Goal: Check status: Check status

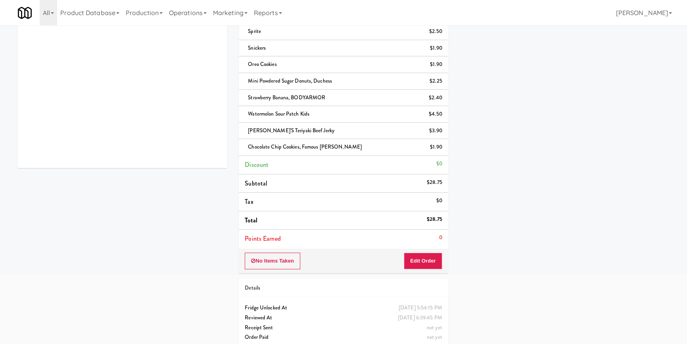
scroll to position [104, 0]
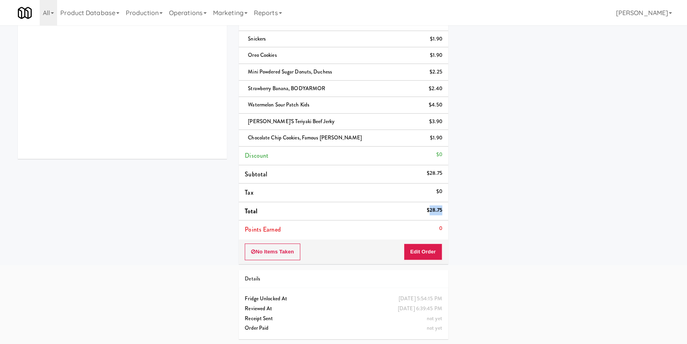
drag, startPoint x: 429, startPoint y: 208, endPoint x: 440, endPoint y: 207, distance: 11.1
click at [441, 206] on div "$28.75" at bounding box center [434, 210] width 15 height 10
copy div "28.75"
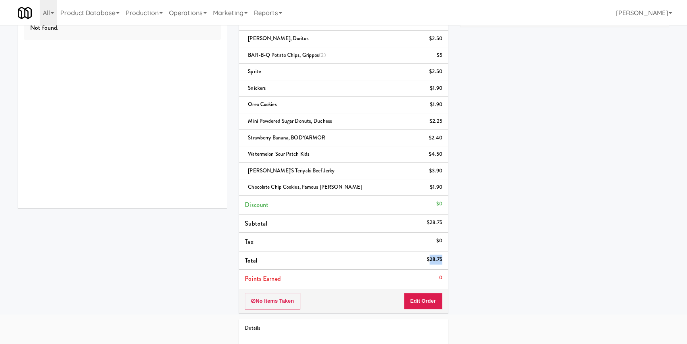
scroll to position [0, 0]
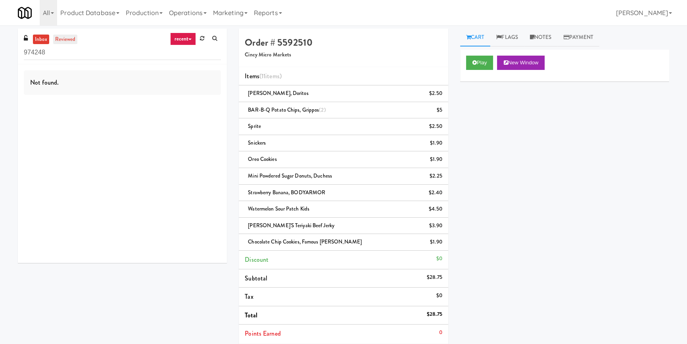
click at [67, 38] on link "reviewed" at bounding box center [65, 40] width 25 height 10
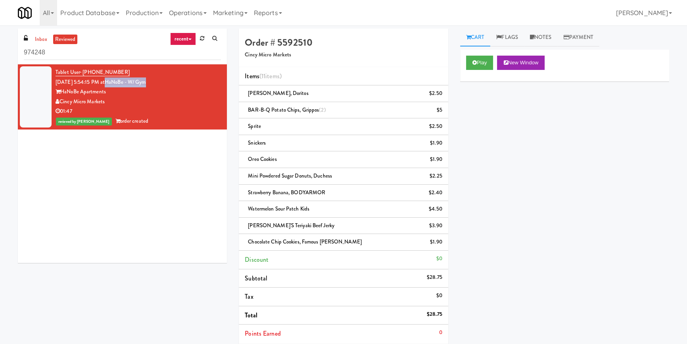
drag, startPoint x: 172, startPoint y: 83, endPoint x: 115, endPoint y: 86, distance: 56.8
click at [115, 86] on div "Tablet User · (513) 614-6041 Sep 3, 2025 5:54:15 PM at HaNoBe - w/ Gym HaNoBe A…" at bounding box center [138, 96] width 165 height 59
copy link "HaNoBe - w/ Gym"
click at [140, 67] on div "Tablet User · (513) 614-6041 Sep 3, 2025 5:54:15 PM at HaNoBe - w/ Gym HaNoBe A…" at bounding box center [138, 96] width 165 height 59
drag, startPoint x: 109, startPoint y: 73, endPoint x: 83, endPoint y: 75, distance: 25.9
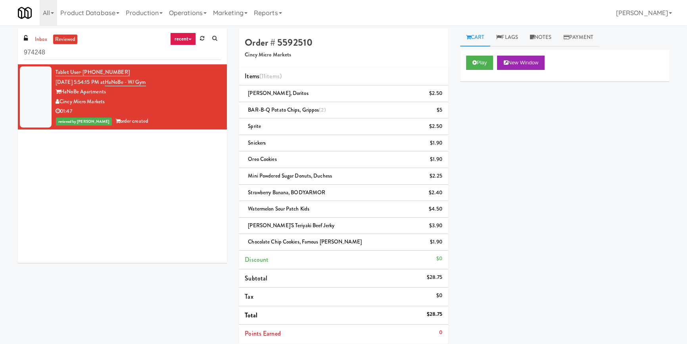
click at [83, 75] on div "Tablet User · (513) 614-6041 Sep 3, 2025 5:54:15 PM at HaNoBe - w/ Gym HaNoBe A…" at bounding box center [138, 96] width 165 height 59
copy span "(513) 614-6041"
